Goal: Task Accomplishment & Management: Use online tool/utility

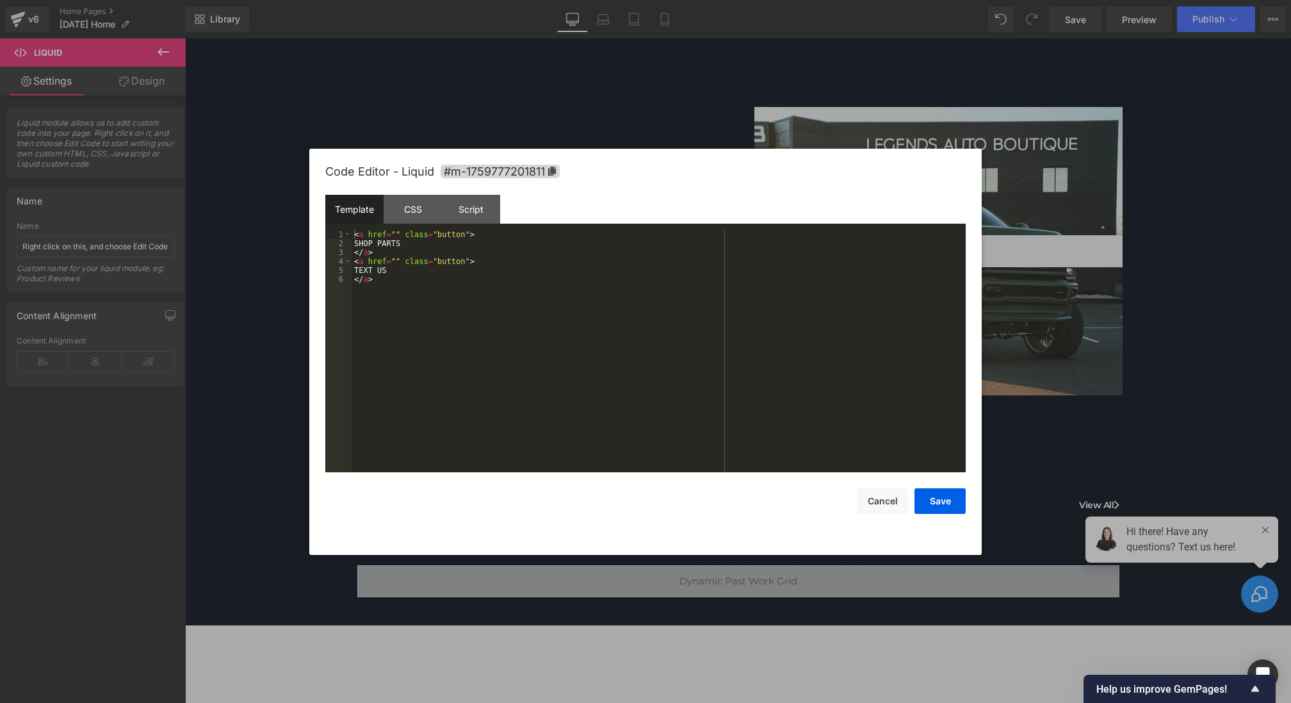
click at [494, 0] on div "Liquid You are previewing how the will restyle your page. You can not edit Elem…" at bounding box center [645, 0] width 1291 height 0
click at [354, 234] on div "< a href = "" class = "button" > SHOP PARTS </ a > < a href = "" class = "butto…" at bounding box center [659, 360] width 614 height 260
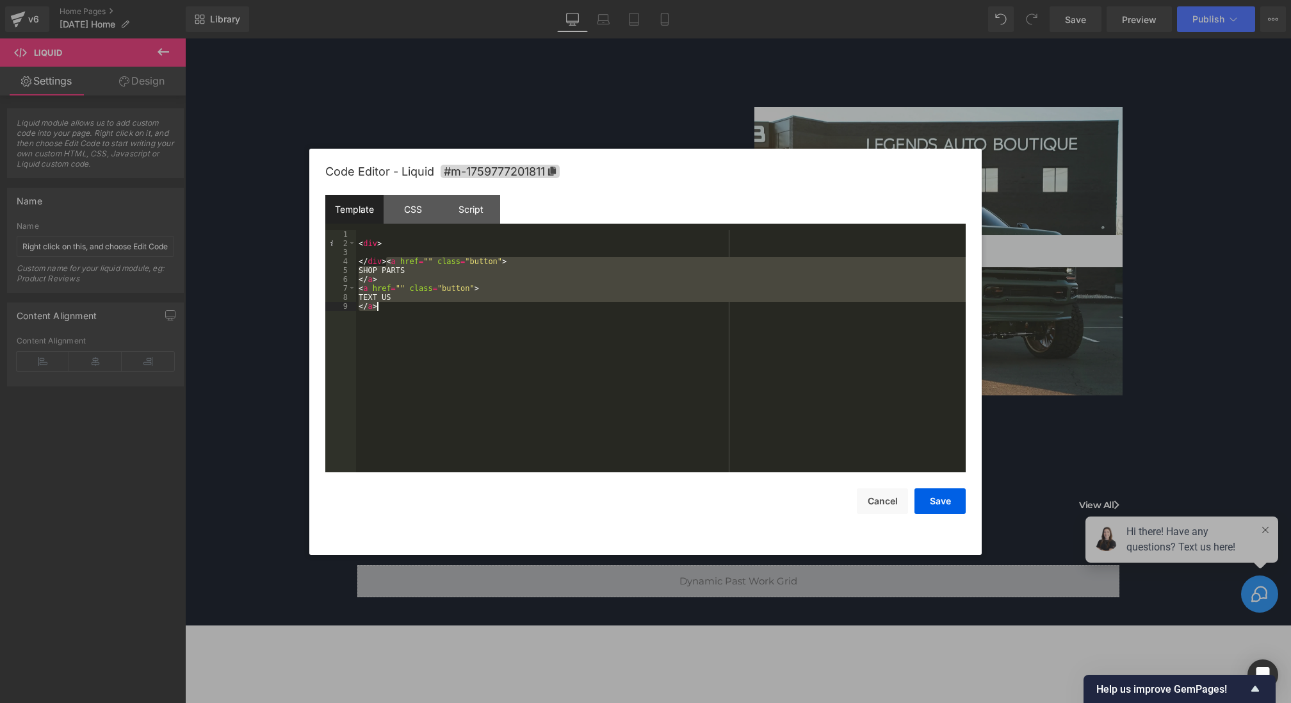
drag, startPoint x: 388, startPoint y: 261, endPoint x: 459, endPoint y: 319, distance: 91.9
click at [459, 319] on div "< div > </ div > < a href = "" class = "button" > SHOP PARTS </ a > < a href = …" at bounding box center [661, 360] width 610 height 260
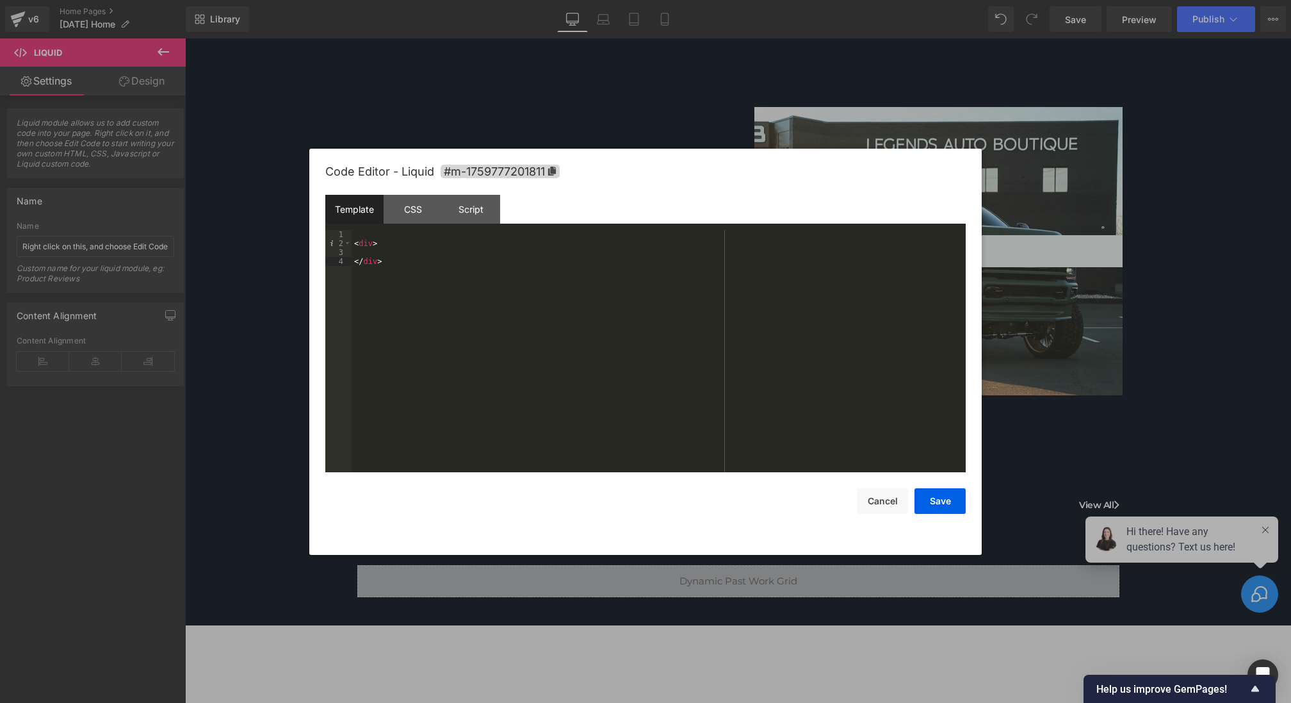
click at [407, 243] on div "< div > </ div >" at bounding box center [659, 360] width 614 height 260
click at [380, 305] on div "< div > < a href = "" class = "button" > SHOP PARTS </ a > < a href = "" class …" at bounding box center [661, 360] width 610 height 260
click at [376, 247] on div "< div > < a href = "" class = "button" > SHOP PARTS </ a > < a href = "" class …" at bounding box center [661, 360] width 610 height 260
click at [471, 170] on span "#m-1759777201811" at bounding box center [500, 171] width 119 height 13
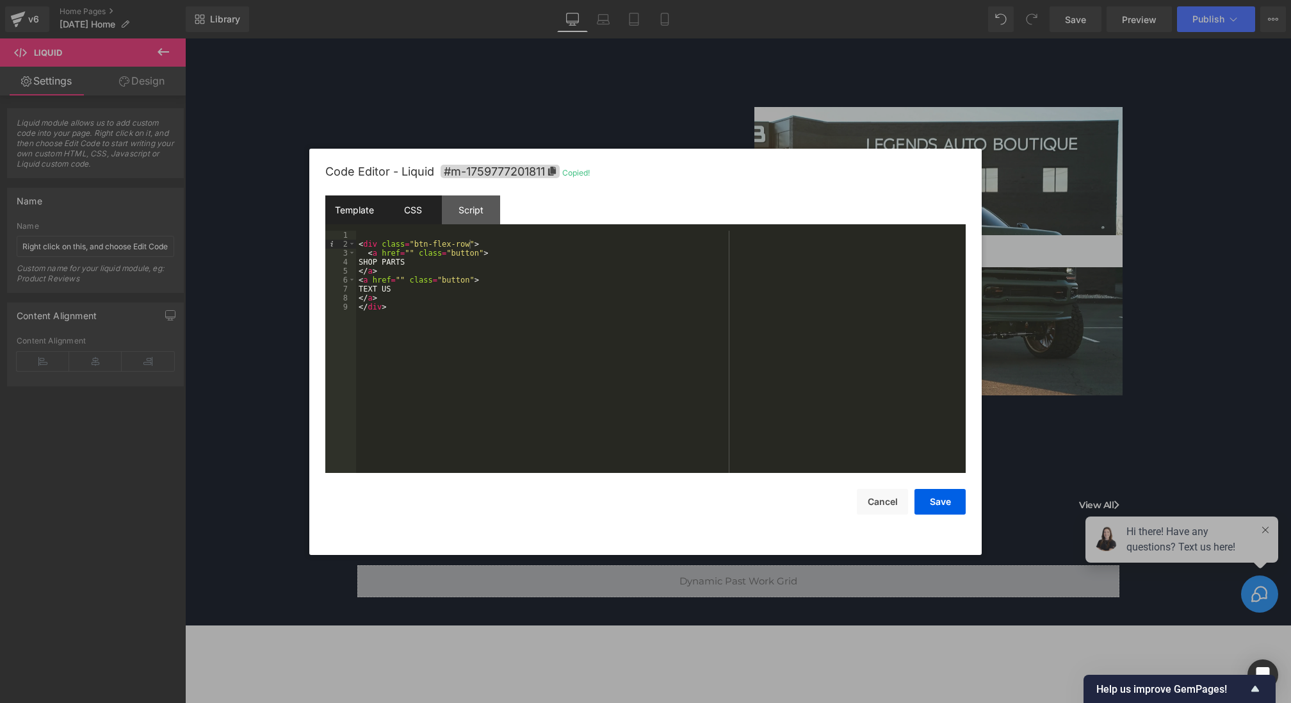
click at [425, 220] on div "CSS" at bounding box center [413, 209] width 58 height 29
click at [421, 255] on div "#m-1759777201811 { }" at bounding box center [659, 361] width 614 height 260
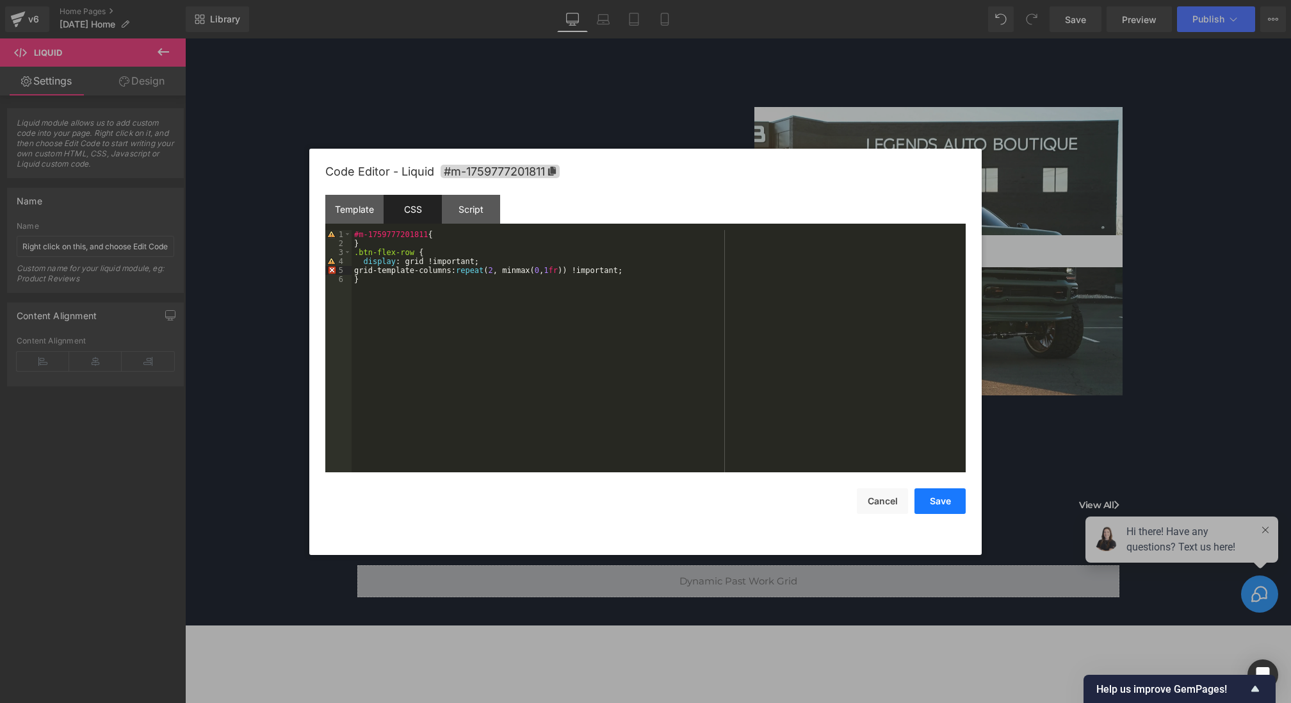
click at [933, 507] on button "Save" at bounding box center [940, 501] width 51 height 26
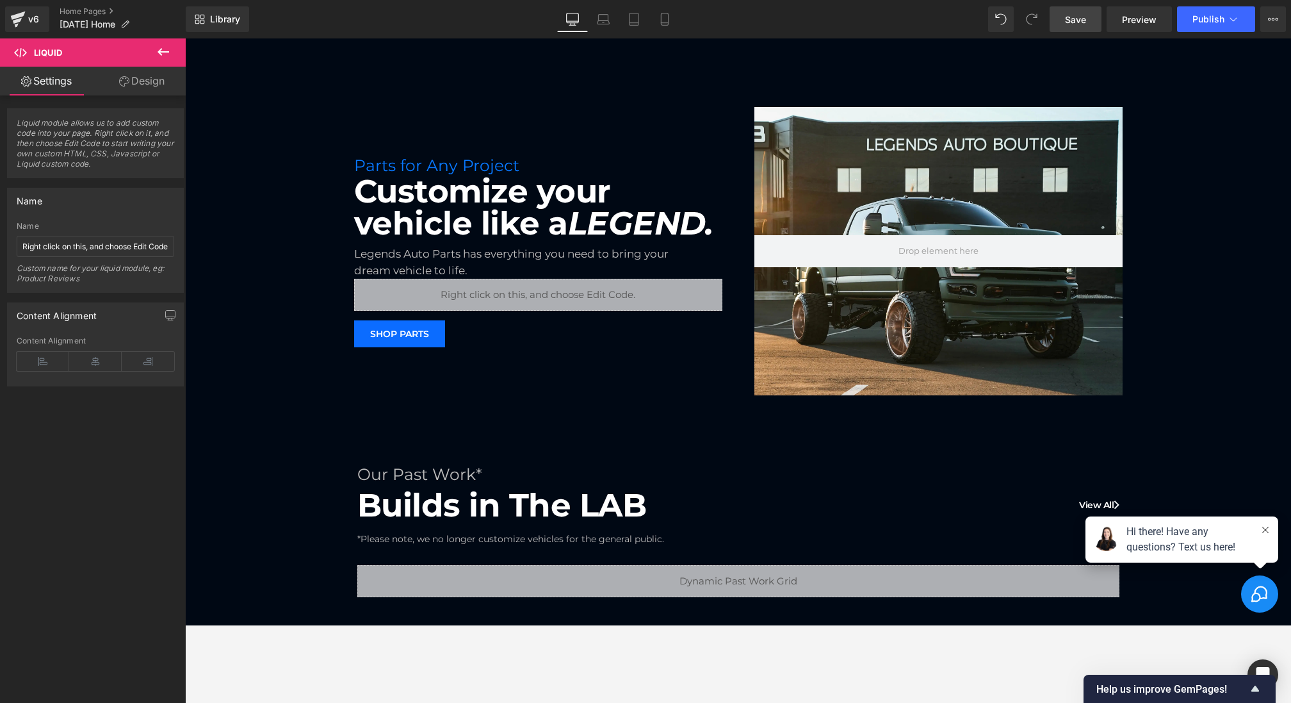
click at [1084, 24] on span "Save" at bounding box center [1075, 19] width 21 height 13
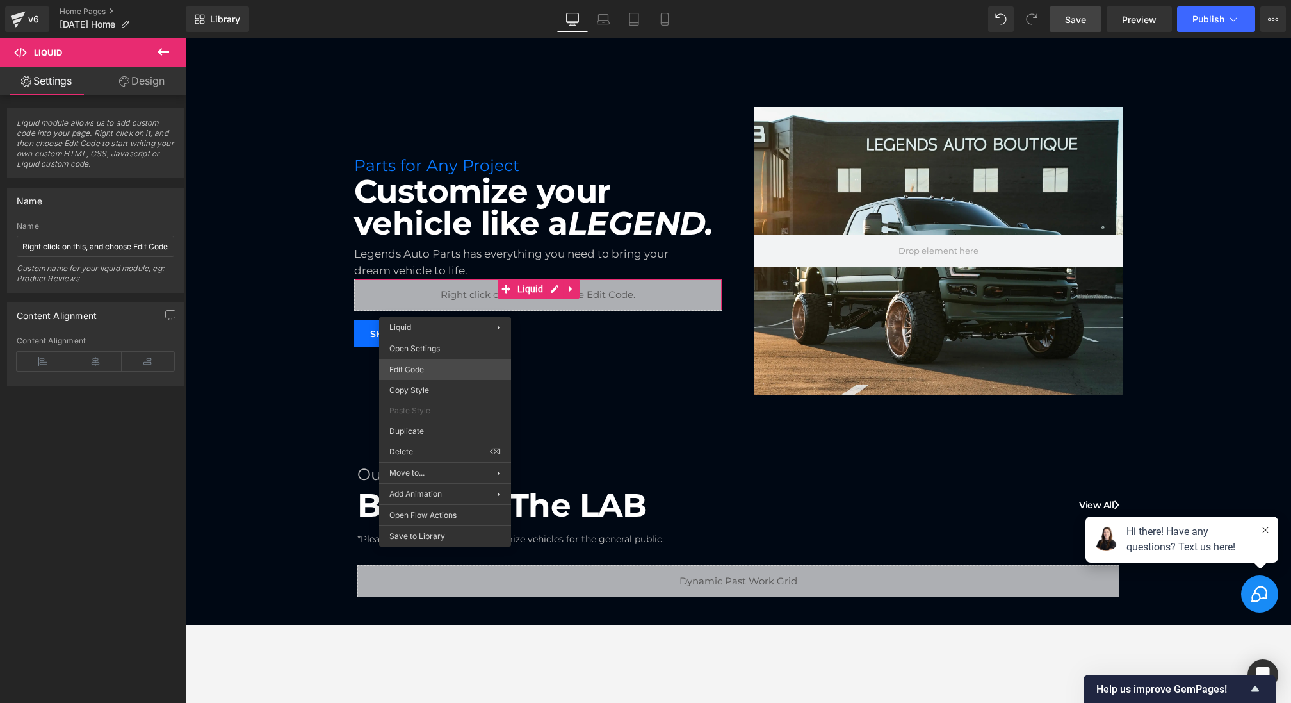
click at [427, 0] on div "Liquid You are previewing how the will restyle your page. You can not edit Elem…" at bounding box center [645, 0] width 1291 height 0
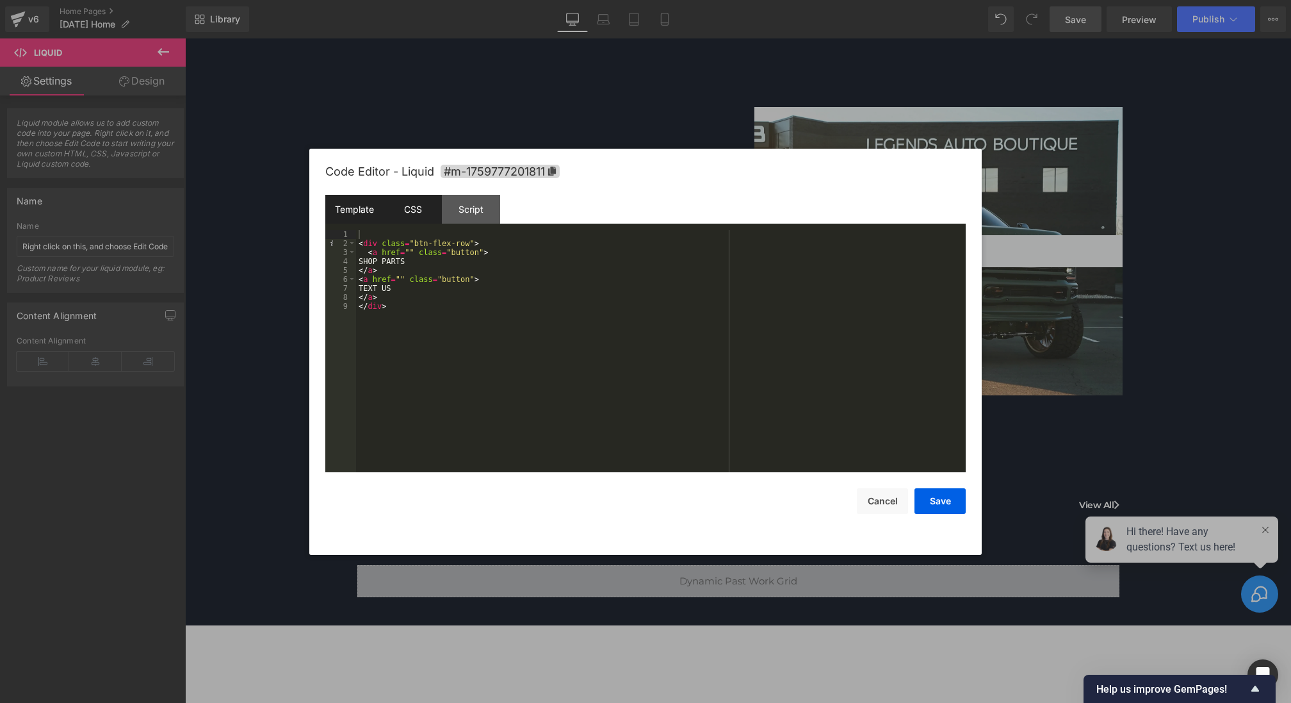
click at [420, 209] on div "CSS" at bounding box center [413, 209] width 58 height 29
click at [488, 261] on div "#m-1759777201811 { } .btn-flex-row { display : grid !important; grid-template-c…" at bounding box center [659, 360] width 614 height 260
click at [931, 518] on div "Code Editor - Liquid #m-1759777201811 Template CSS Script Data 1 2 3 4 5 6 7 8 …" at bounding box center [645, 352] width 641 height 406
click at [933, 502] on button "Save" at bounding box center [940, 501] width 51 height 26
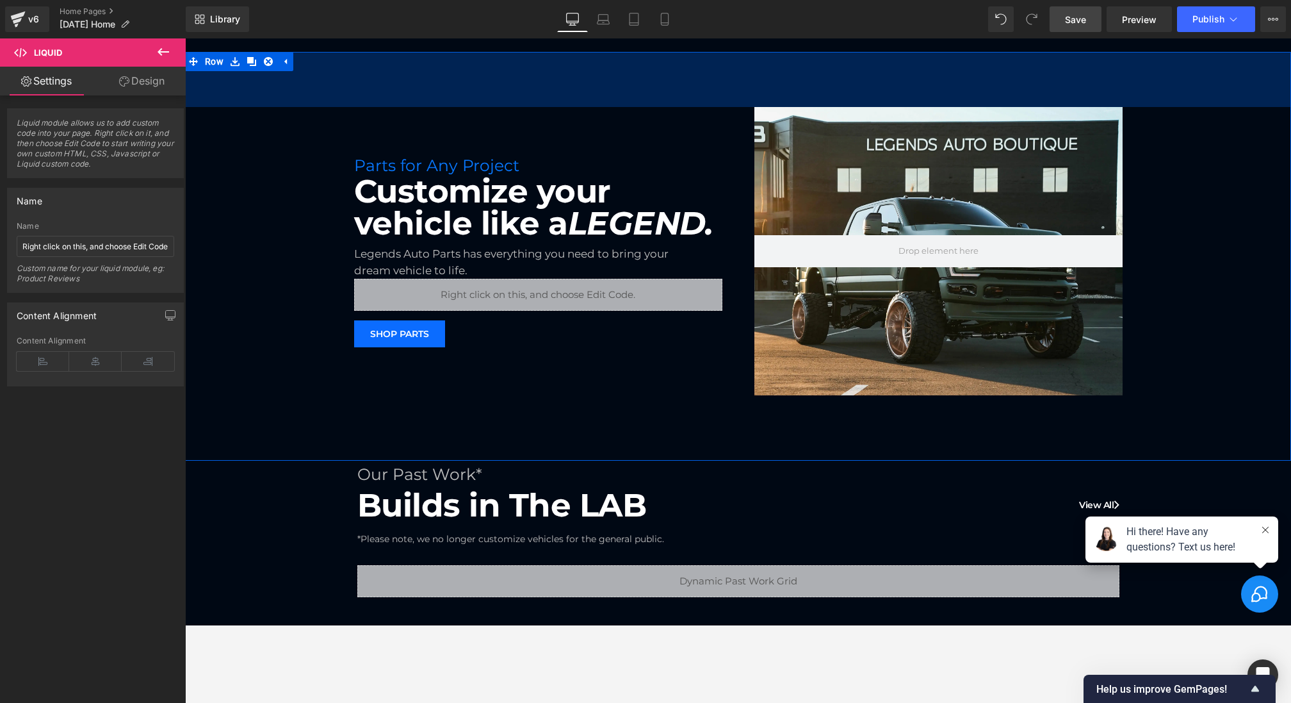
click at [1087, 19] on link "Save" at bounding box center [1076, 19] width 52 height 26
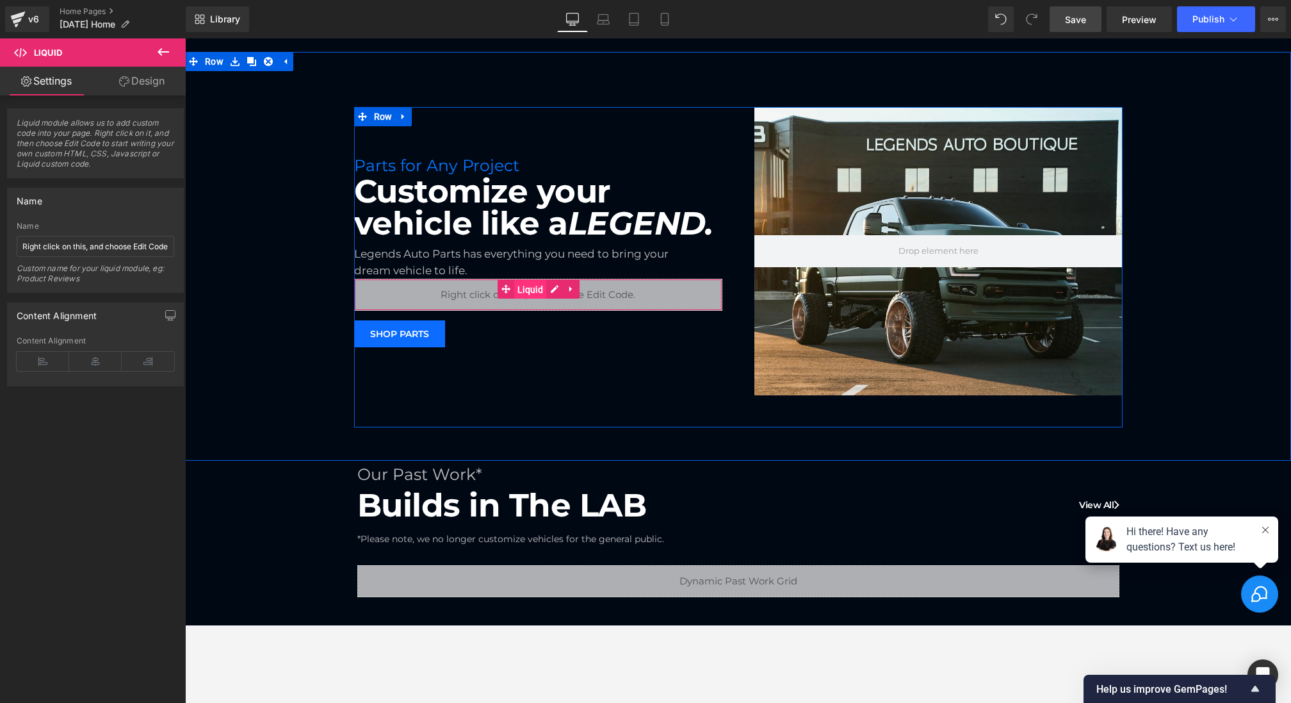
click at [528, 288] on span "Liquid" at bounding box center [530, 289] width 32 height 19
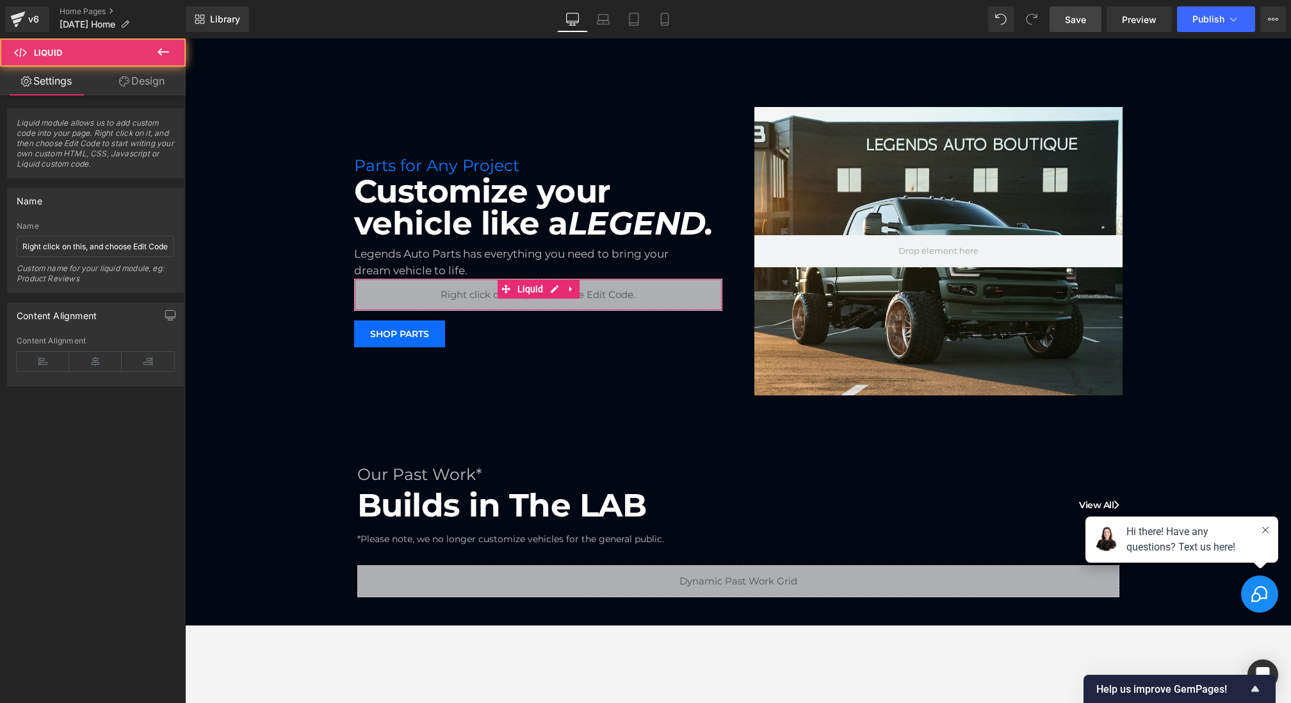
click at [140, 83] on link "Design" at bounding box center [141, 81] width 93 height 29
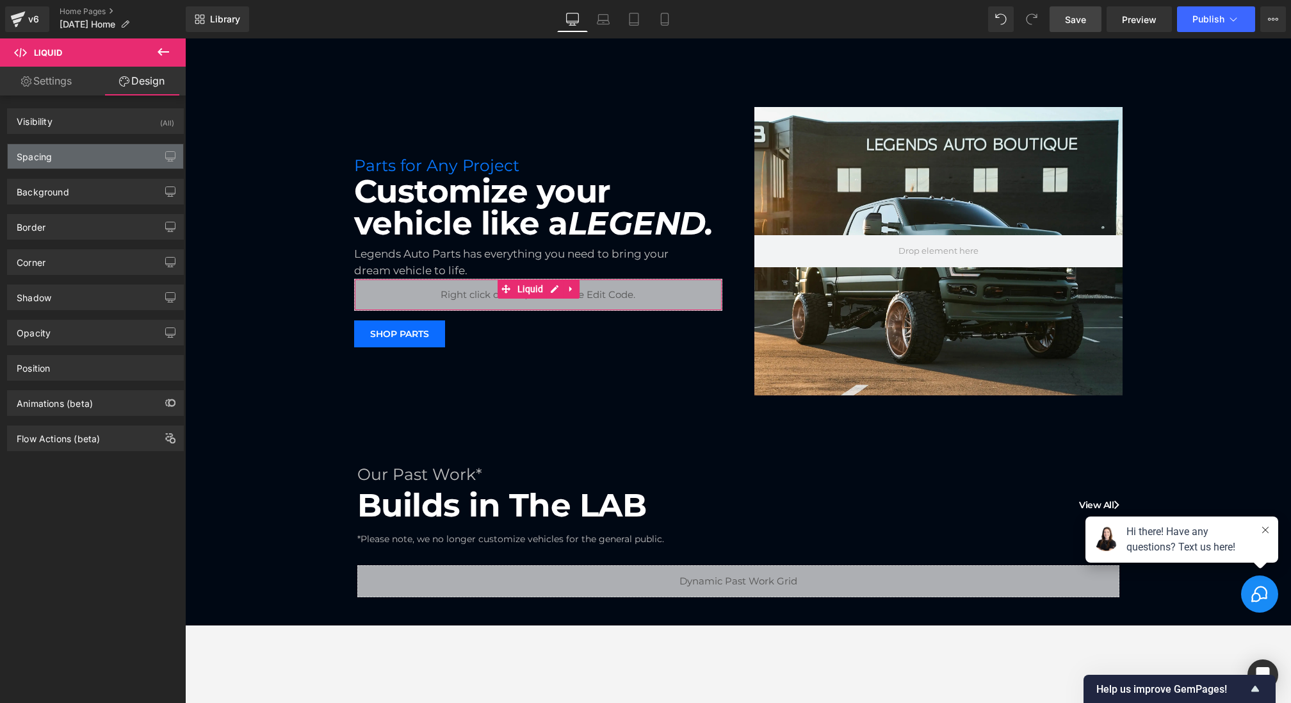
click at [102, 154] on div "Spacing" at bounding box center [95, 156] width 175 height 24
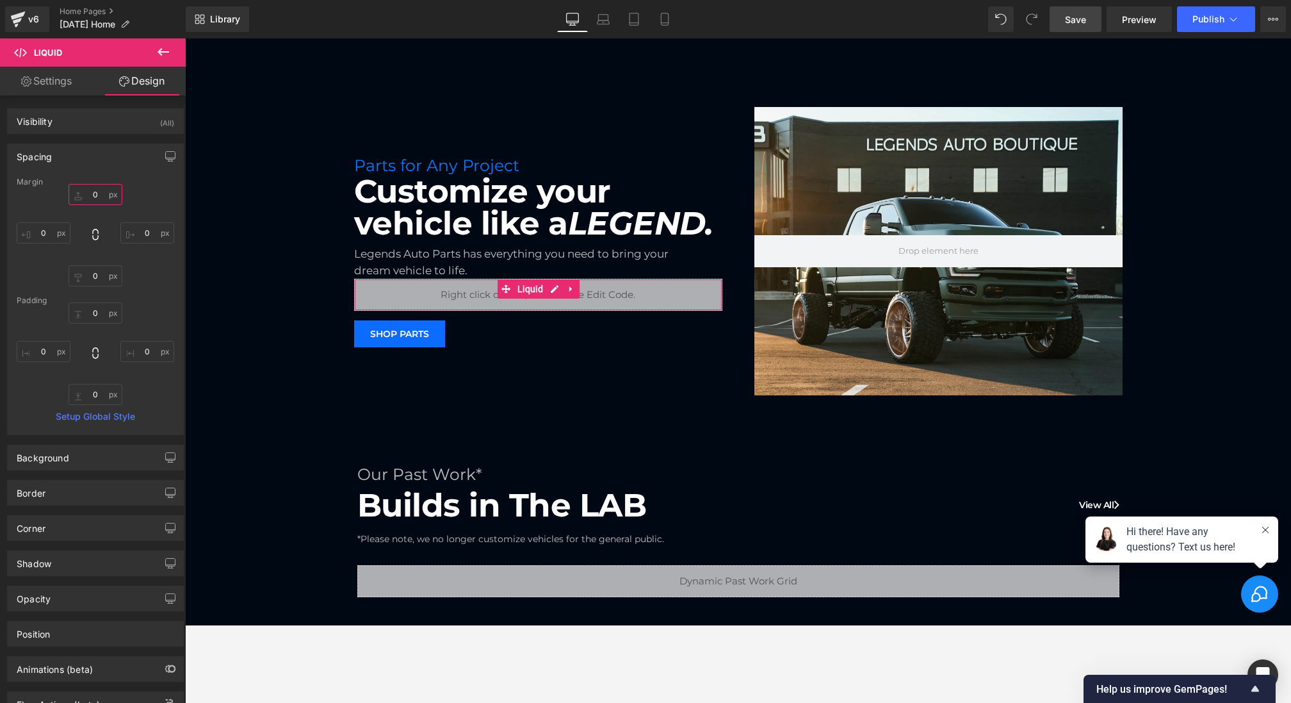
click at [82, 195] on input "0" at bounding box center [96, 194] width 54 height 21
click at [82, 186] on input "0" at bounding box center [96, 194] width 54 height 21
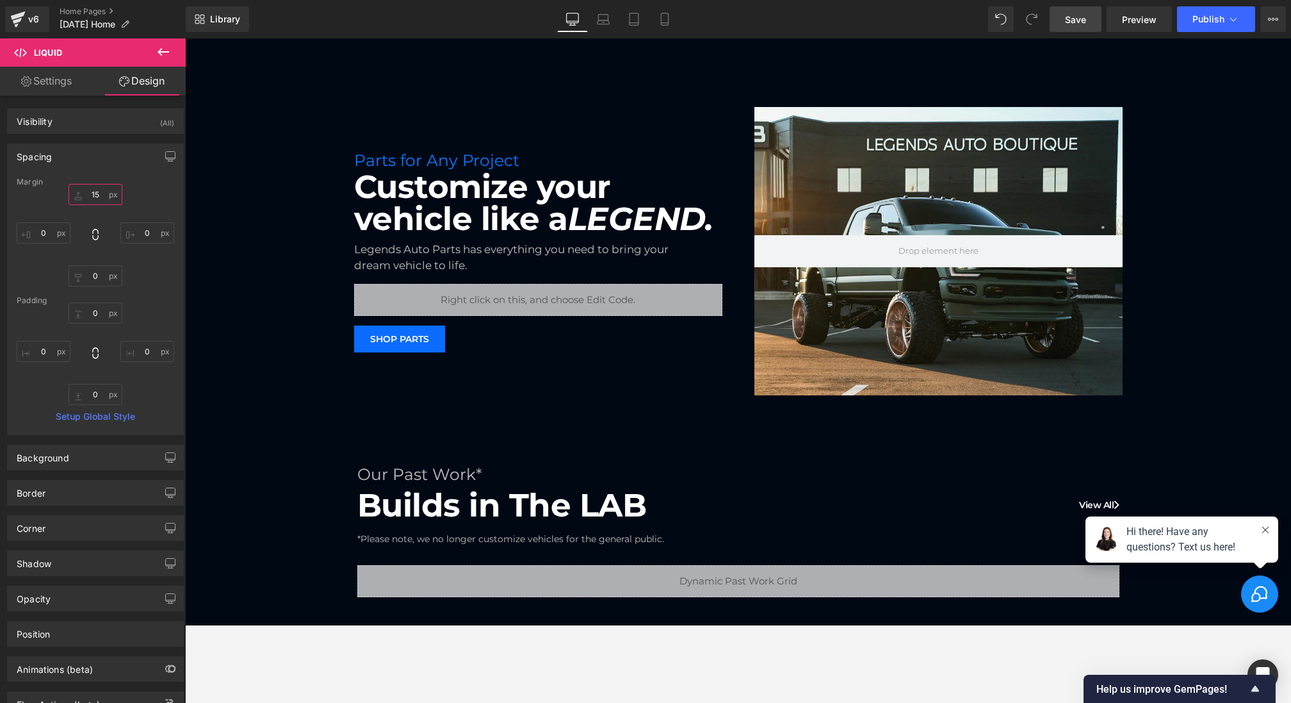
type input "15"
click at [1057, 4] on div "Library Desktop Desktop Laptop Tablet Mobile Save Preview Publish Scheduled Vie…" at bounding box center [739, 19] width 1106 height 38
click at [1074, 16] on span "Save" at bounding box center [1075, 19] width 21 height 13
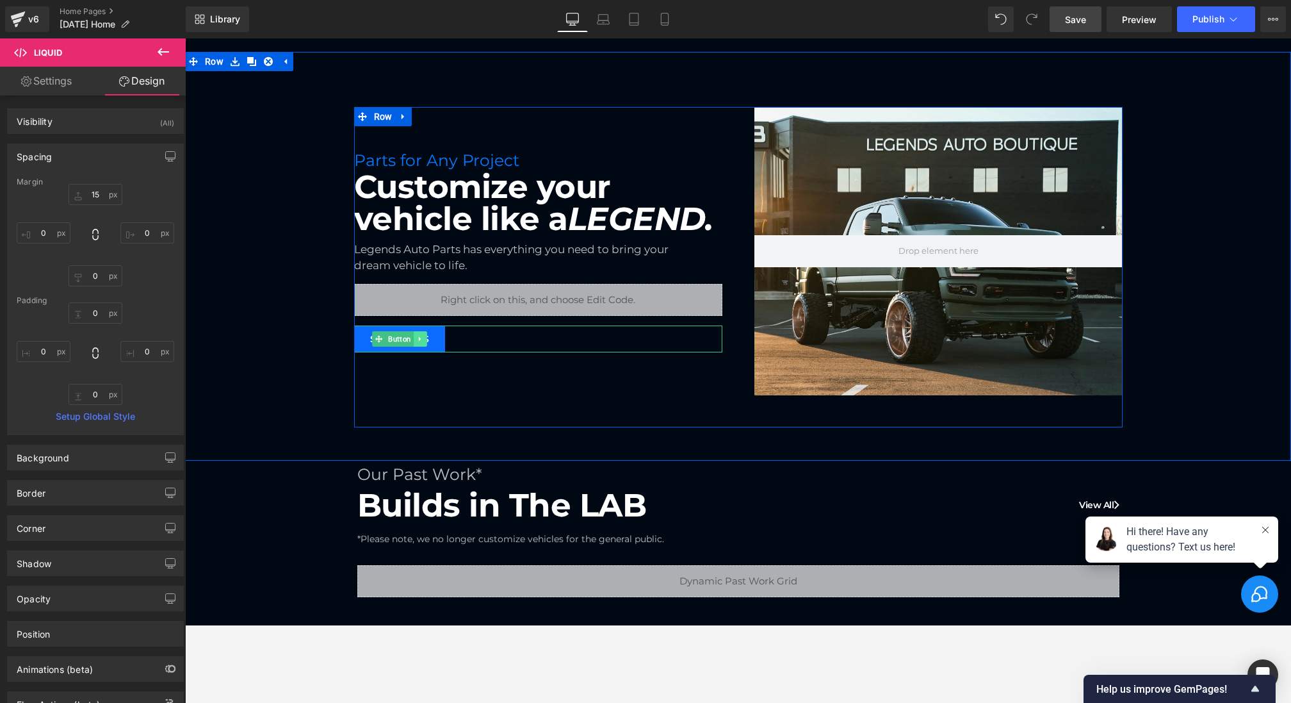
click at [424, 336] on icon at bounding box center [420, 339] width 7 height 8
click at [433, 336] on link at bounding box center [426, 338] width 13 height 15
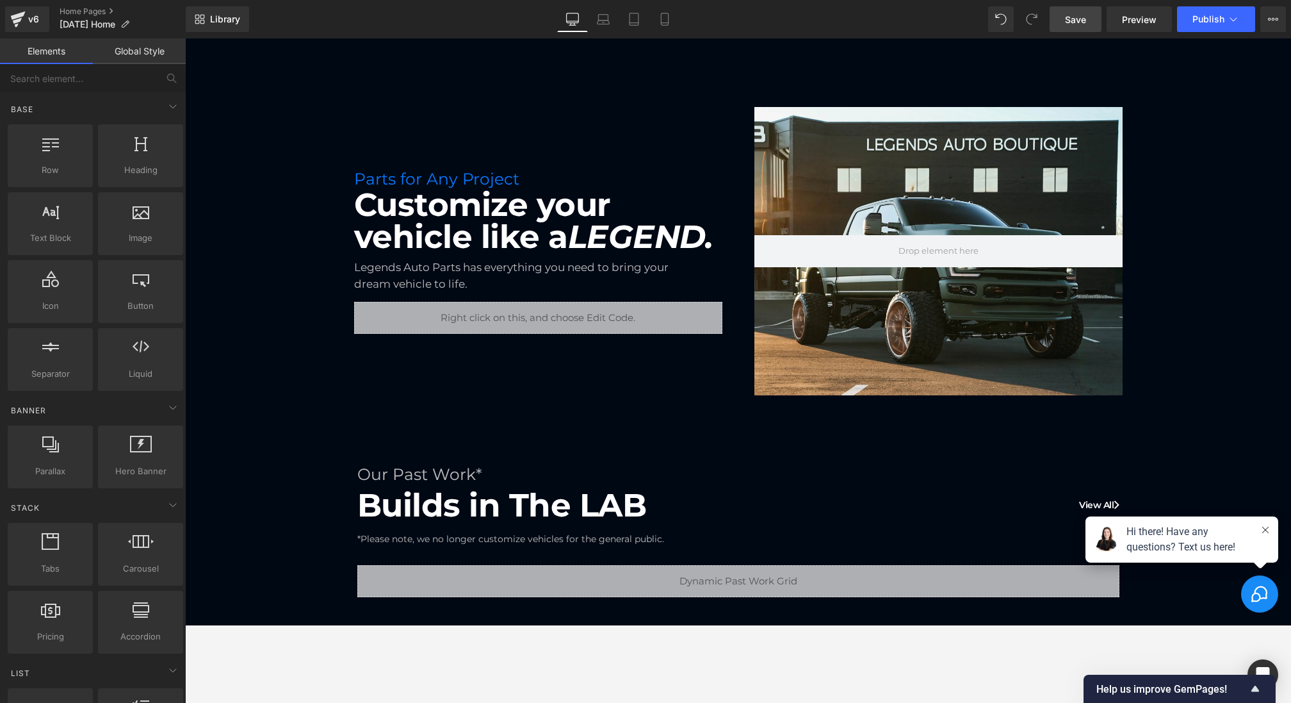
click at [1089, 21] on link "Save" at bounding box center [1076, 19] width 52 height 26
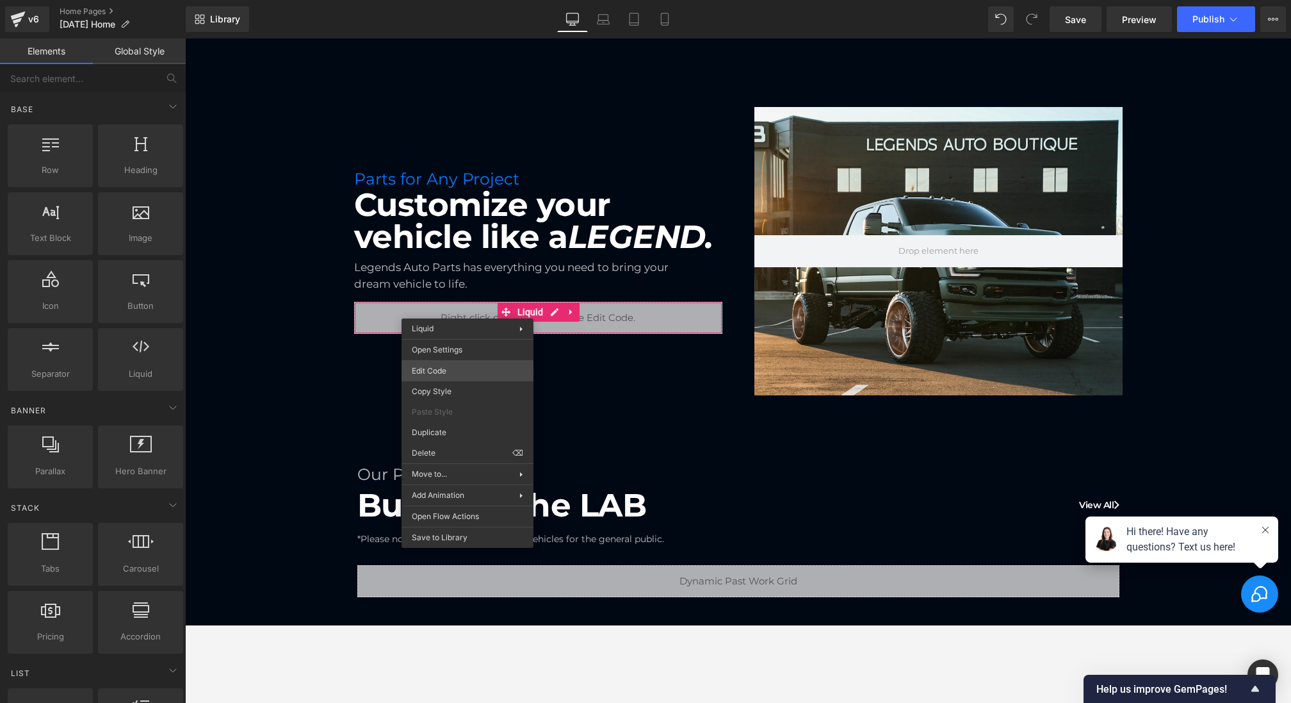
click at [439, 0] on div "Liquid You are previewing how the will restyle your page. You can not edit Elem…" at bounding box center [645, 0] width 1291 height 0
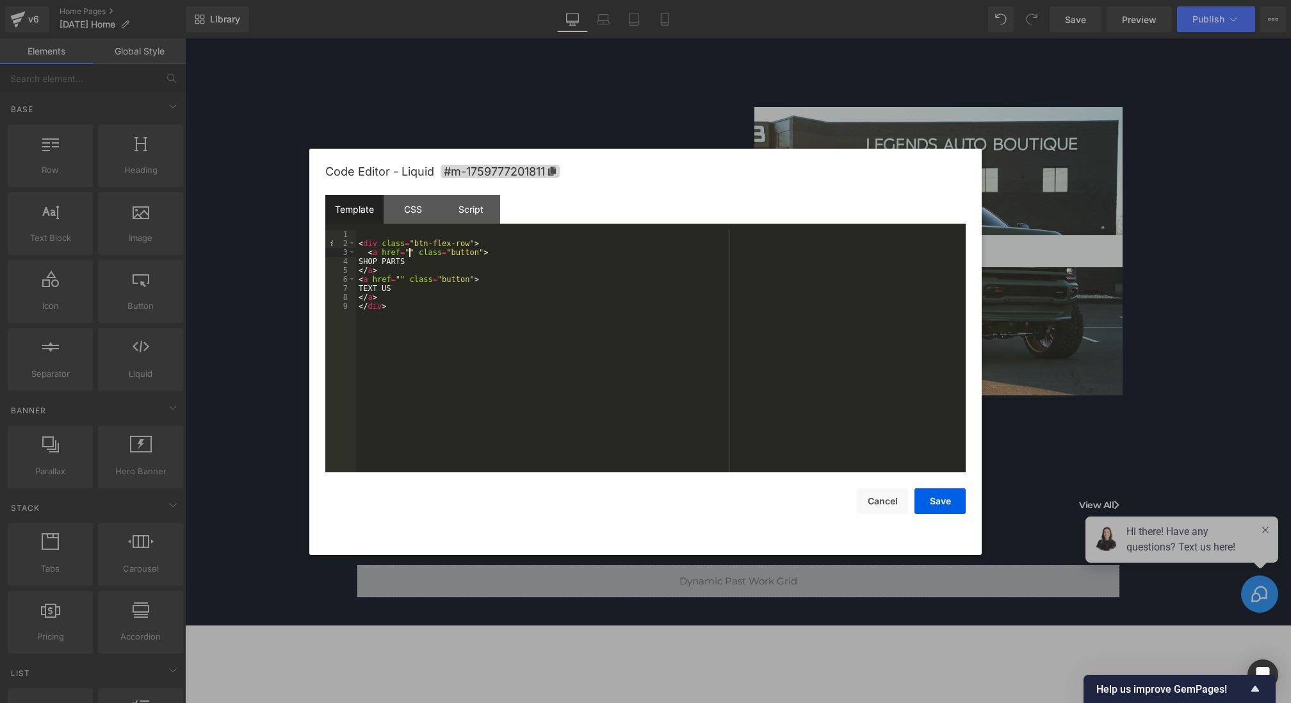
click at [409, 251] on div "< div class = "btn-flex-row" > < a href = "" class = "button" > SHOP PARTS </ a…" at bounding box center [661, 360] width 610 height 260
drag, startPoint x: 409, startPoint y: 254, endPoint x: 598, endPoint y: 250, distance: 189.0
click at [598, 250] on div "< div class = "btn-flex-row" > < a href = "[URL][DOMAIN_NAME]" class = "button"…" at bounding box center [661, 360] width 610 height 260
click at [925, 502] on button "Save" at bounding box center [940, 501] width 51 height 26
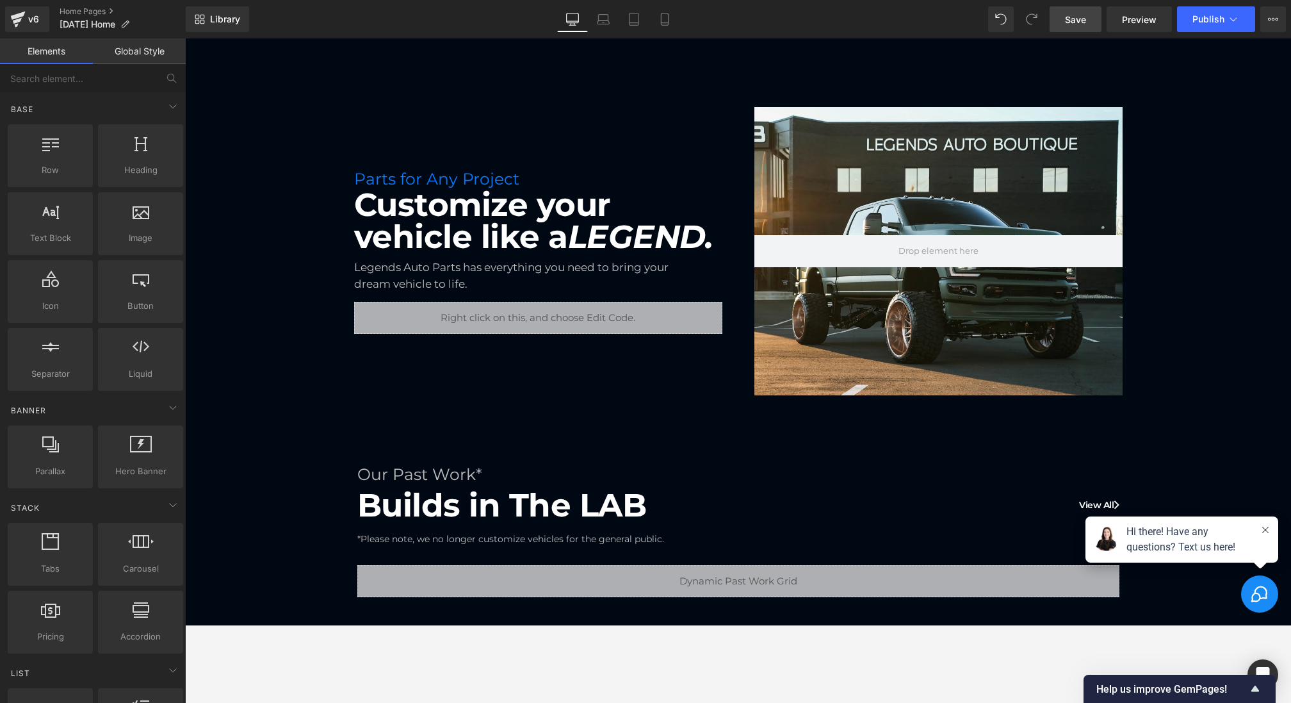
click at [1072, 26] on link "Save" at bounding box center [1076, 19] width 52 height 26
